Goal: Task Accomplishment & Management: Use online tool/utility

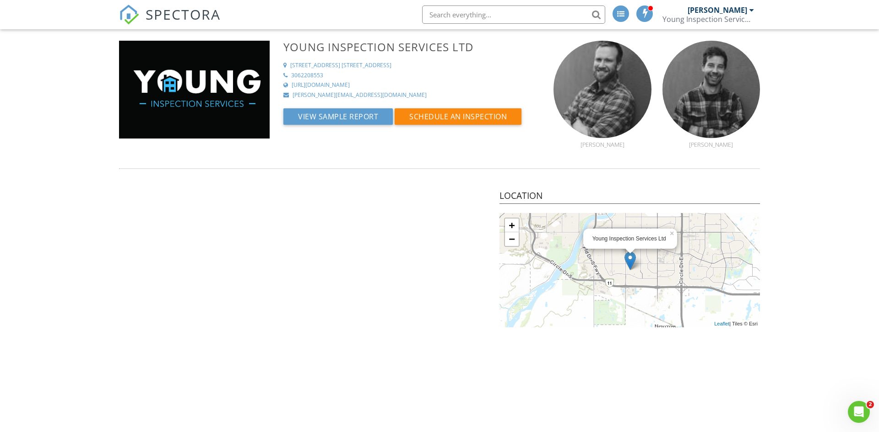
click at [623, 21] on div at bounding box center [620, 13] width 16 height 16
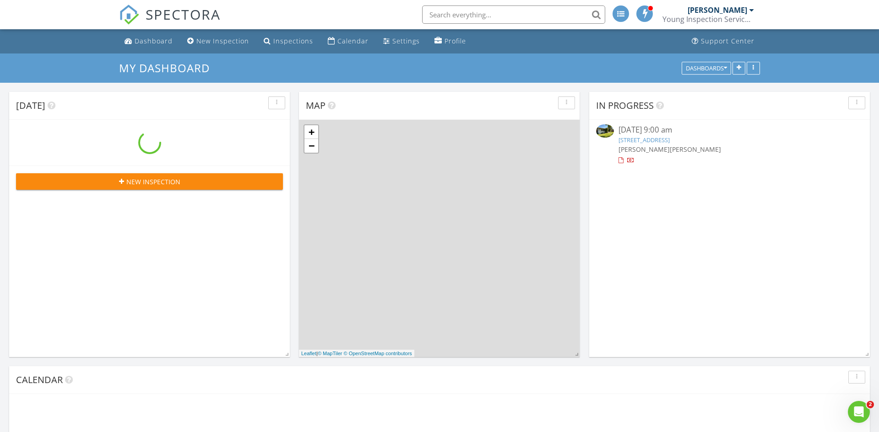
scroll to position [833, 879]
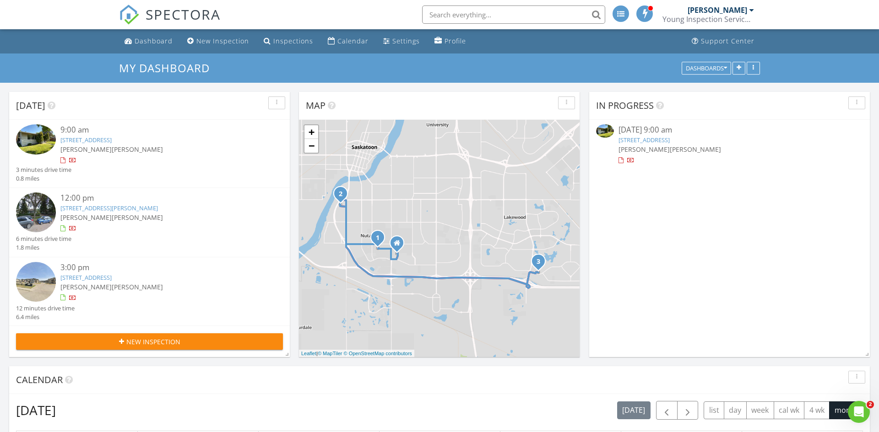
click at [32, 143] on img at bounding box center [36, 139] width 40 height 30
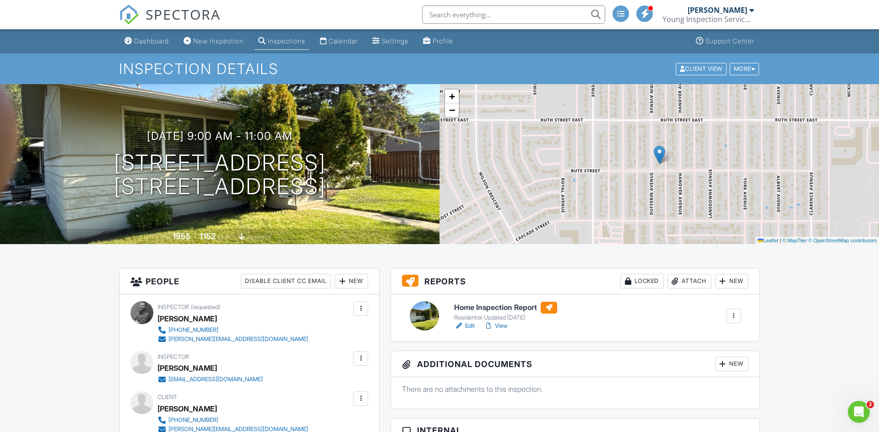
click at [487, 309] on h6 "Home Inspection Report" at bounding box center [505, 308] width 103 height 12
